Goal: Task Accomplishment & Management: Use online tool/utility

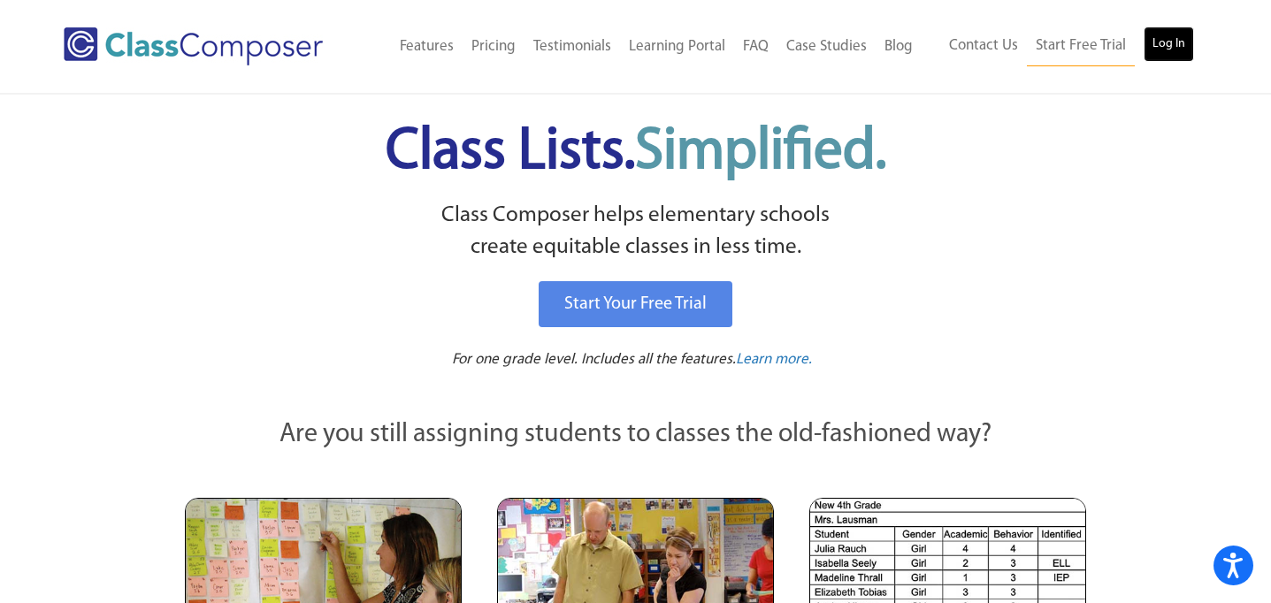
click at [1153, 50] on link "Log In" at bounding box center [1169, 44] width 50 height 35
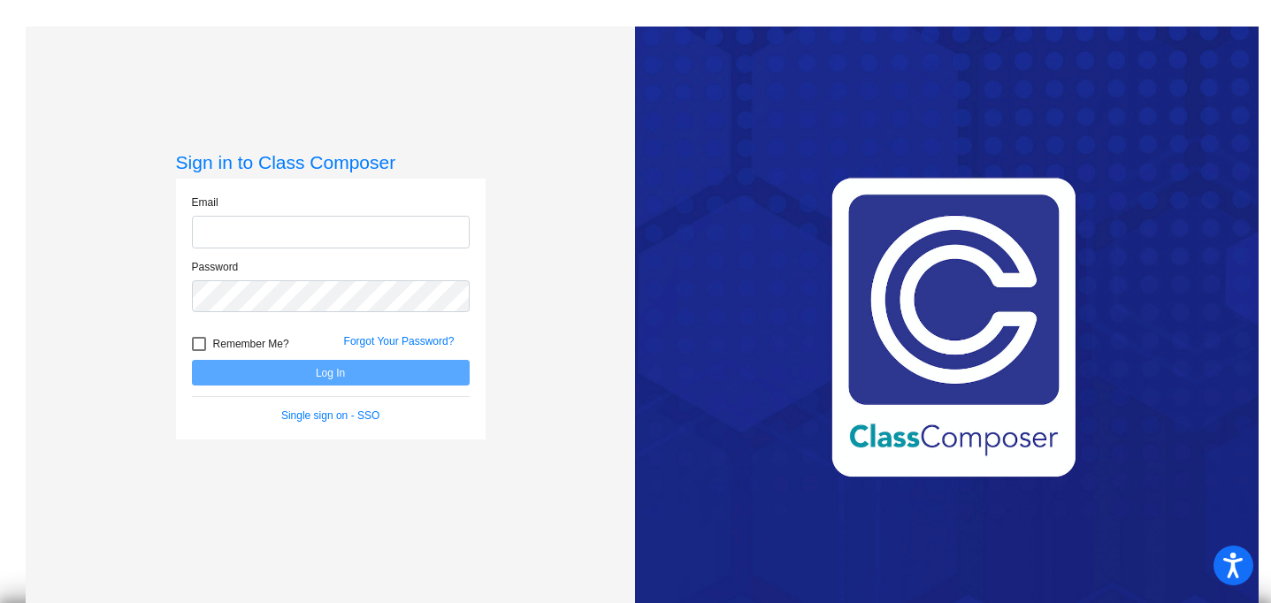
type input "jtruax@rbbschools.net"
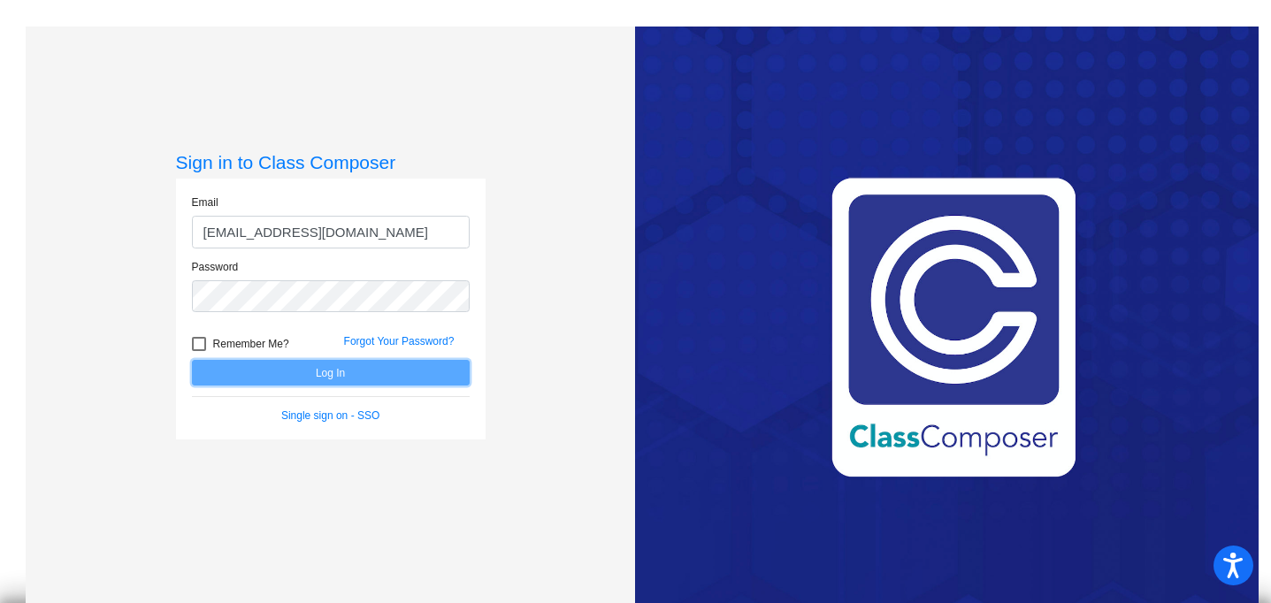
click at [296, 371] on button "Log In" at bounding box center [331, 373] width 278 height 26
click at [325, 376] on button "Log In" at bounding box center [331, 373] width 278 height 26
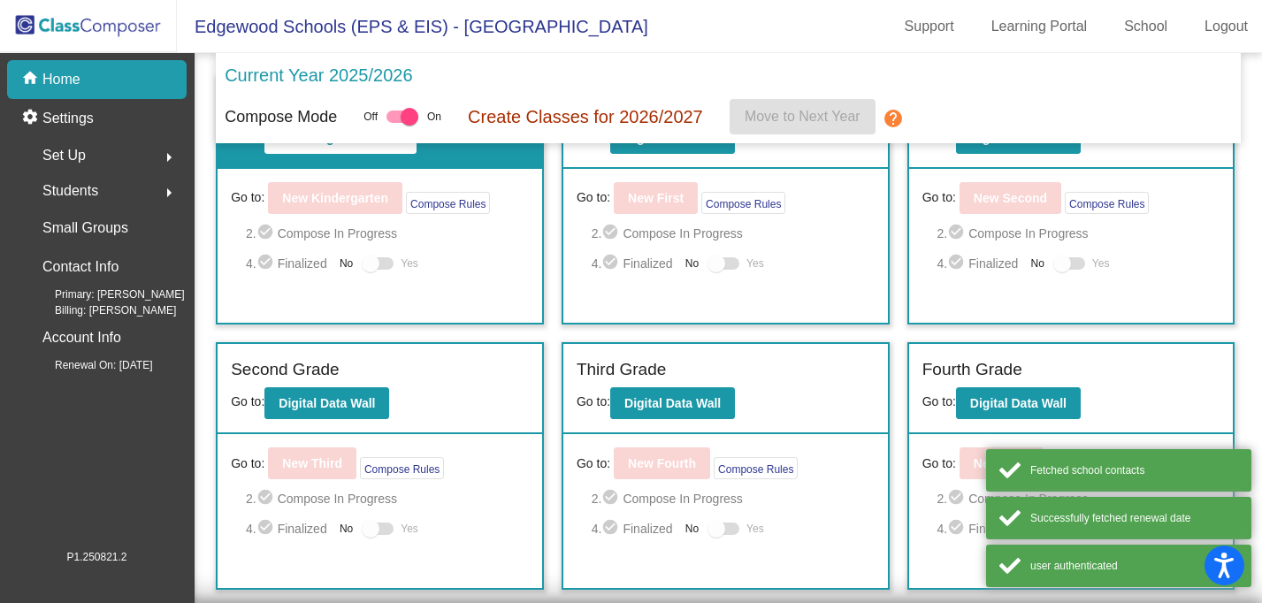
scroll to position [177, 0]
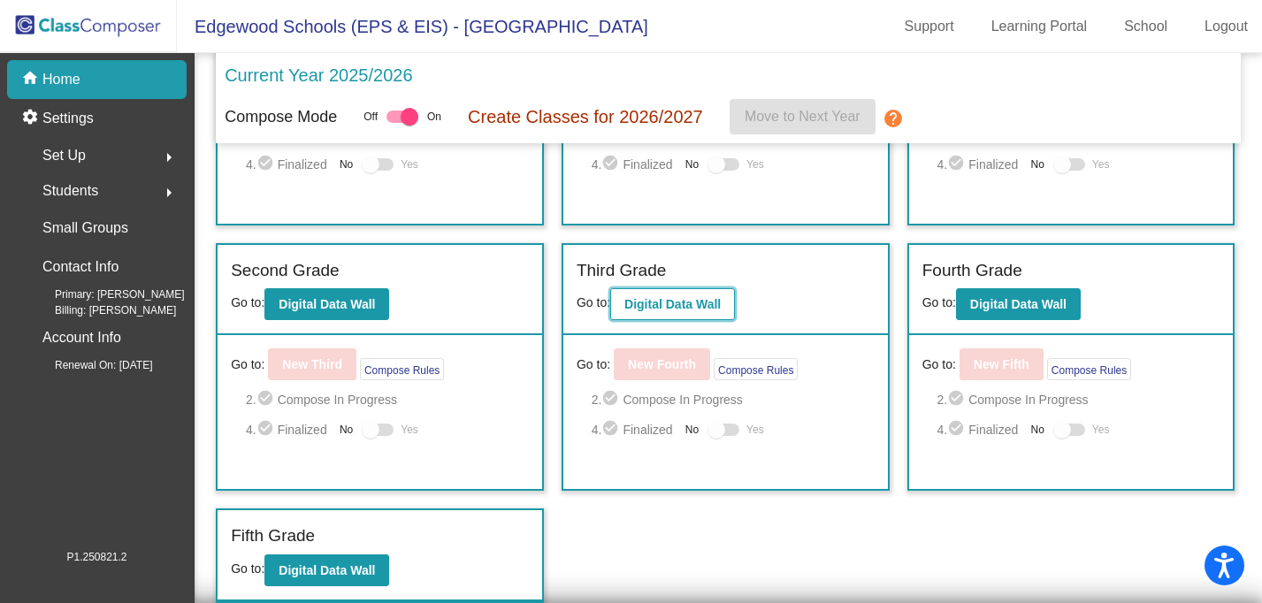
click at [673, 290] on button "Digital Data Wall" at bounding box center [672, 304] width 125 height 32
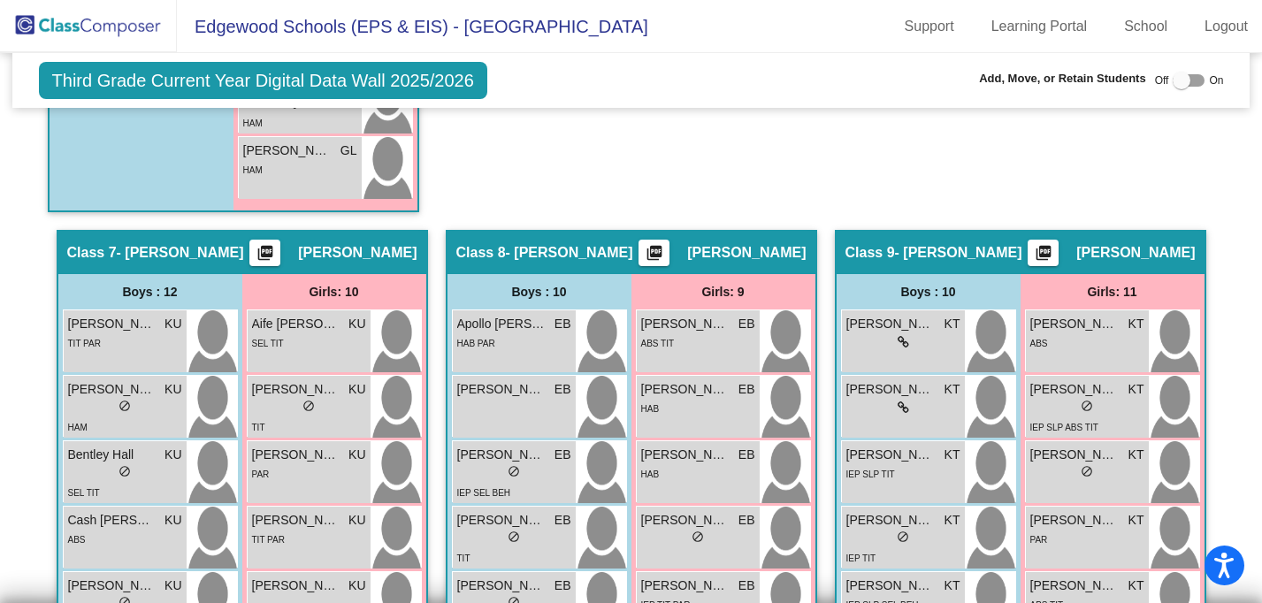
scroll to position [2302, 0]
click at [1034, 325] on span "Ava Stone" at bounding box center [1074, 324] width 88 height 19
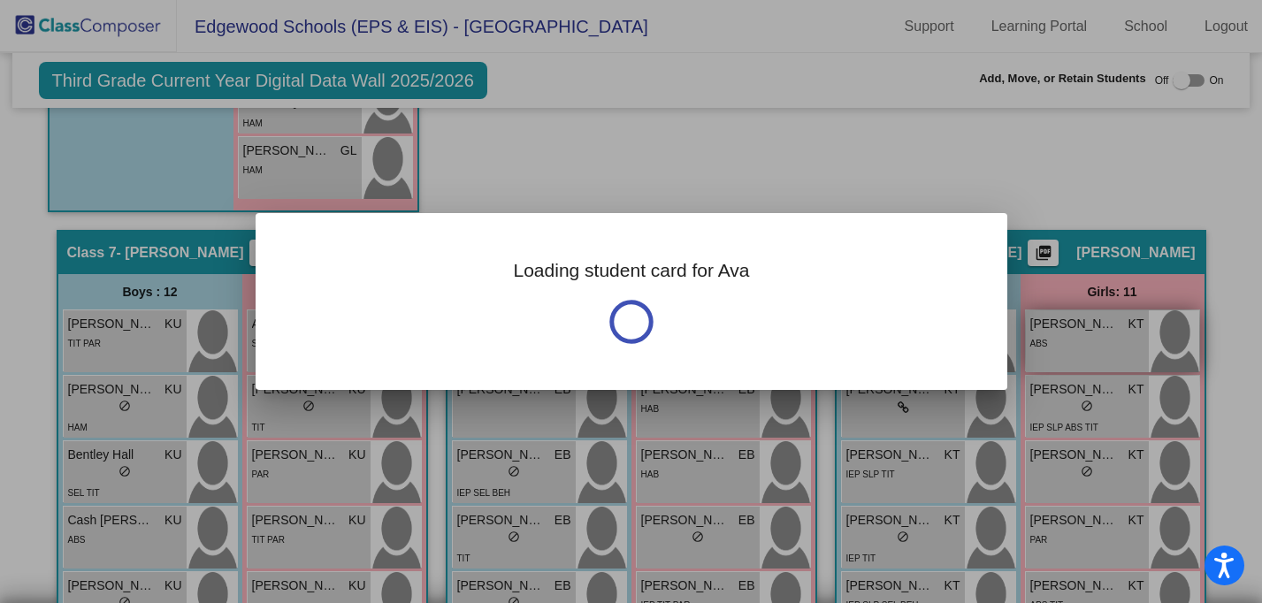
click at [1034, 325] on div at bounding box center [631, 301] width 1262 height 603
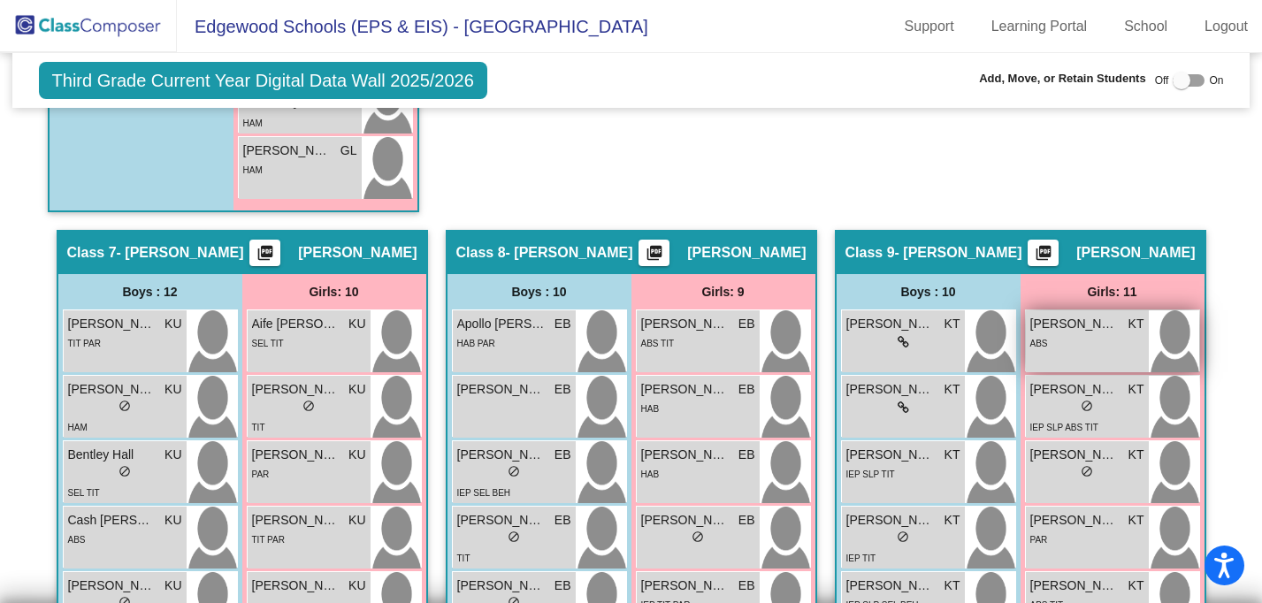
click at [1034, 325] on span "Ava Stone" at bounding box center [1074, 324] width 88 height 19
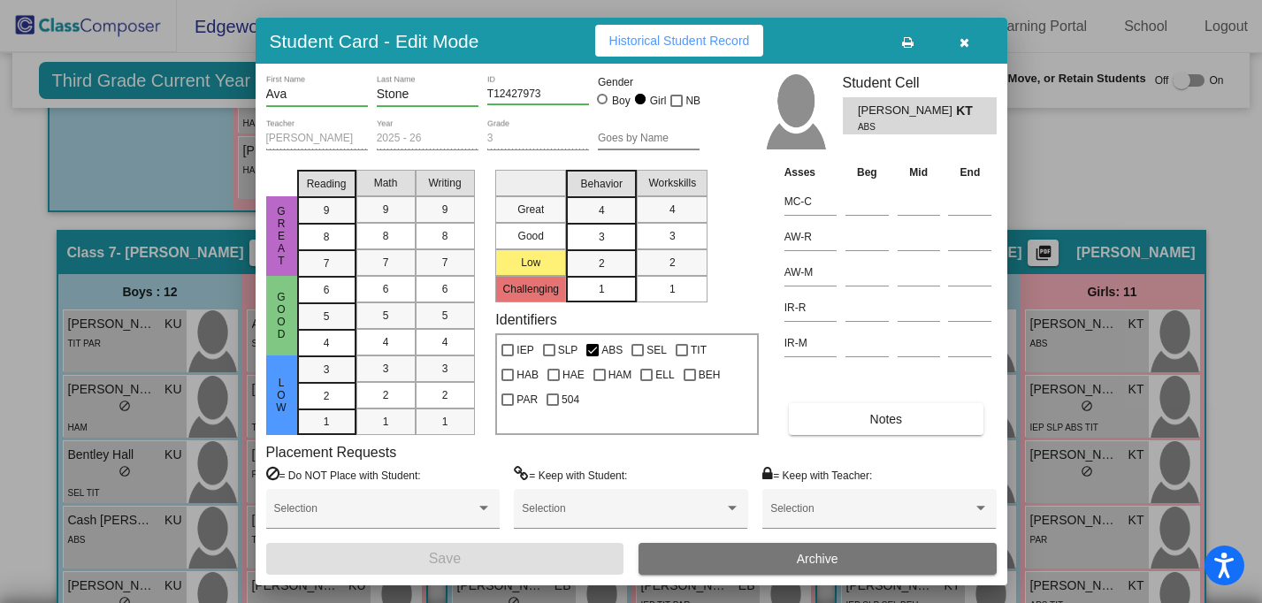
click at [656, 42] on span "Historical Student Record" at bounding box center [679, 41] width 141 height 14
